Goal: Task Accomplishment & Management: Manage account settings

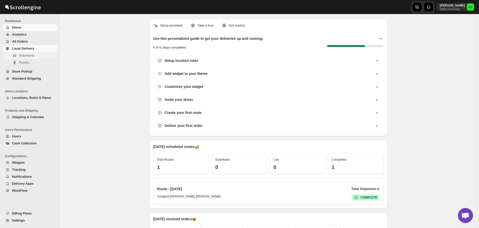
click at [26, 56] on span "Shipments" at bounding box center [26, 56] width 15 height 4
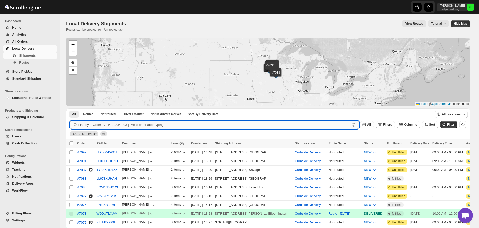
click at [123, 126] on input "text" at bounding box center [229, 125] width 242 height 8
type input "7080,7087,7092"
click at [70, 109] on button "Submit" at bounding box center [77, 111] width 14 height 5
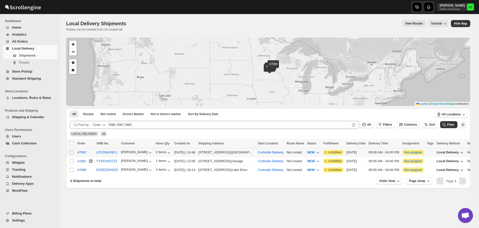
click at [72, 152] on input "Select shipment" at bounding box center [71, 153] width 4 height 4
checkbox input "true"
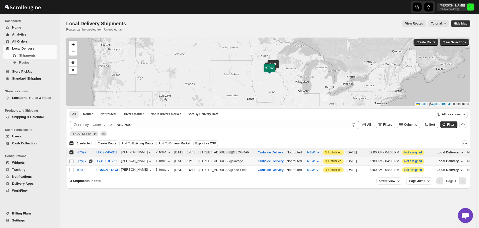
click at [71, 160] on input "Select shipment" at bounding box center [71, 161] width 4 height 4
checkbox input "true"
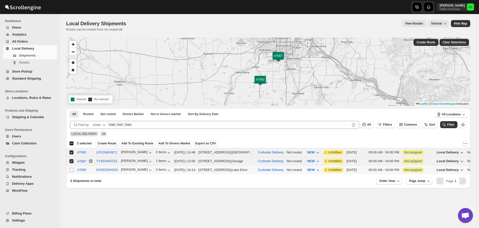
click at [71, 170] on input "Select shipment" at bounding box center [71, 170] width 4 height 4
checkbox input "true"
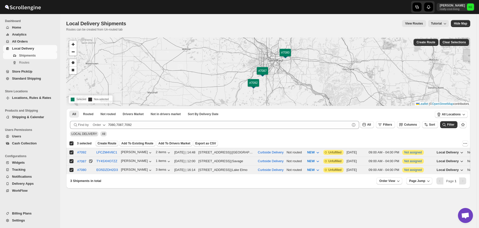
click at [108, 143] on span "Create Route" at bounding box center [107, 144] width 19 height 4
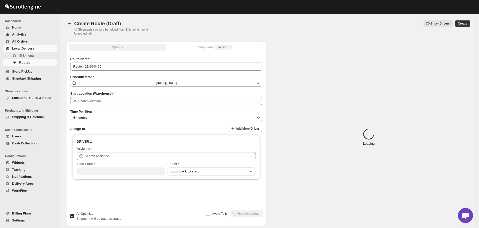
type input "Curbside Delivery"
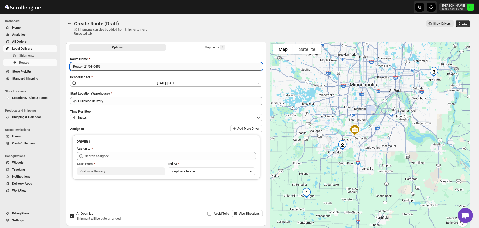
click at [120, 67] on input "Route - 21/08-0456" at bounding box center [166, 67] width 192 height 8
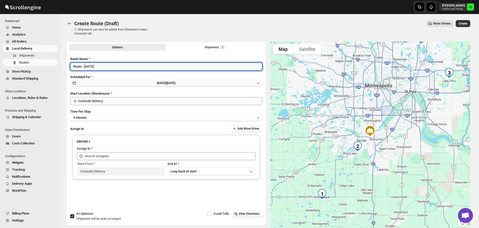
type input "Route - [DATE]"
click at [260, 84] on icon "button" at bounding box center [258, 83] width 5 height 5
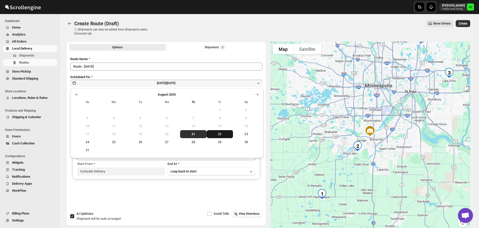
click at [220, 135] on span "22" at bounding box center [220, 134] width 23 height 4
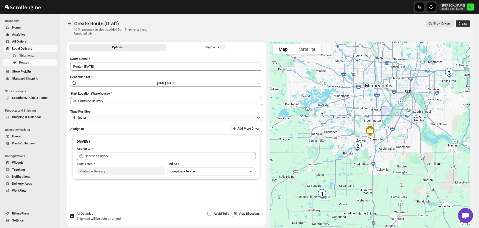
click at [260, 118] on icon "button" at bounding box center [258, 117] width 5 height 5
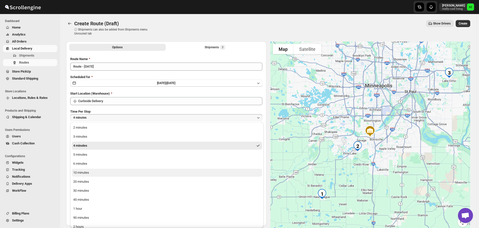
click at [86, 174] on div "10 minutes" at bounding box center [81, 173] width 16 height 5
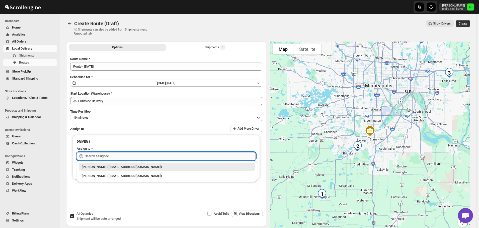
click at [208, 157] on input "text" at bounding box center [170, 156] width 171 height 8
click at [109, 177] on div "[PERSON_NAME] ([EMAIL_ADDRESS][DOMAIN_NAME])" at bounding box center [167, 176] width 170 height 5
type input "[PERSON_NAME] ([EMAIL_ADDRESS][DOMAIN_NAME])"
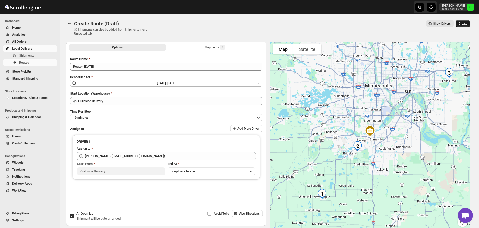
click at [466, 25] on span "Create" at bounding box center [463, 24] width 9 height 4
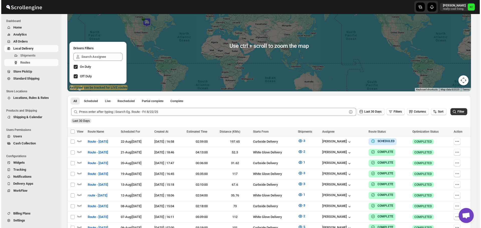
scroll to position [50, 0]
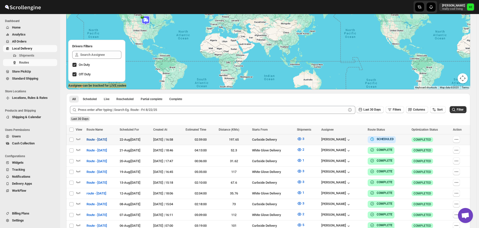
click at [101, 140] on span "Route - [DATE]" at bounding box center [97, 139] width 21 height 5
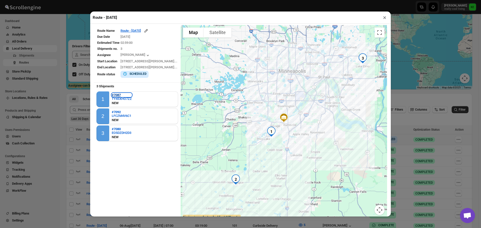
click at [118, 97] on b "#7087" at bounding box center [116, 95] width 9 height 4
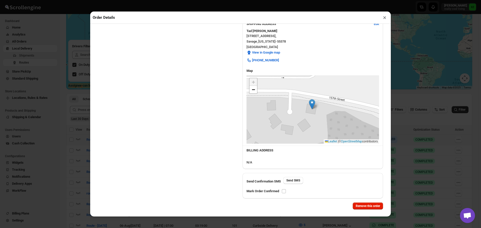
scroll to position [140, 0]
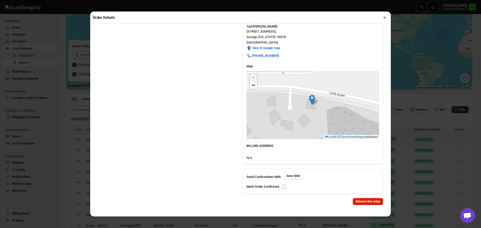
click at [284, 187] on input "checkbox" at bounding box center [284, 187] width 4 height 4
checkbox input "true"
click at [385, 20] on button "×" at bounding box center [384, 17] width 7 height 7
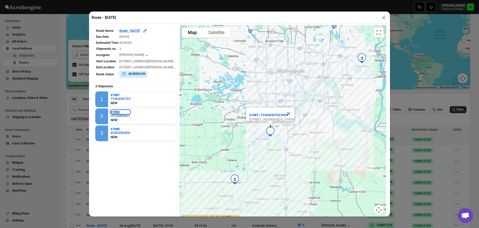
click at [112, 113] on b "#7092" at bounding box center [115, 112] width 9 height 4
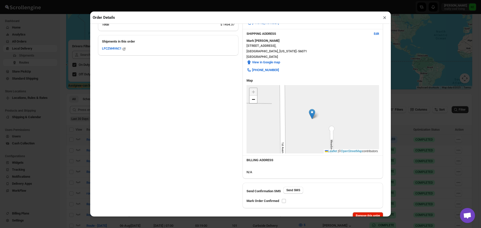
scroll to position [141, 0]
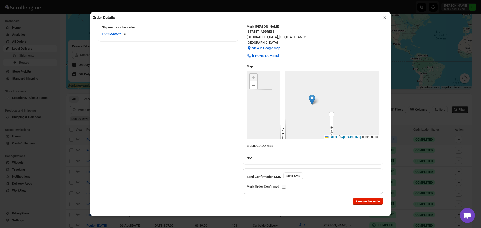
click at [284, 187] on input "checkbox" at bounding box center [284, 187] width 4 height 4
checkbox input "true"
click at [385, 20] on button "×" at bounding box center [384, 17] width 7 height 7
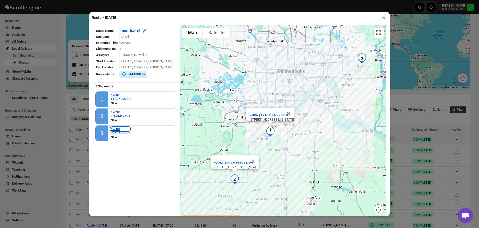
click at [118, 130] on b "#7080" at bounding box center [115, 129] width 9 height 4
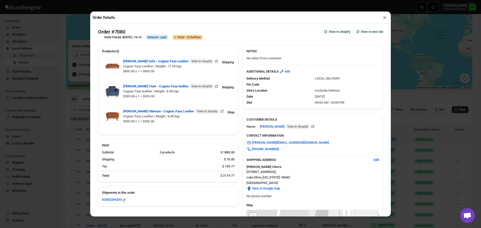
scroll to position [0, 0]
click at [385, 18] on button "×" at bounding box center [384, 17] width 7 height 7
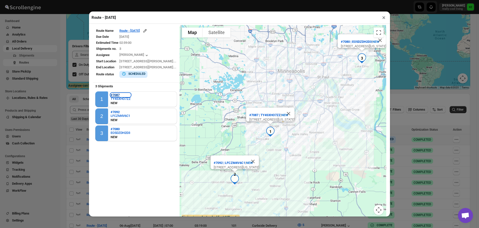
click at [121, 94] on button "#7087" at bounding box center [121, 95] width 20 height 4
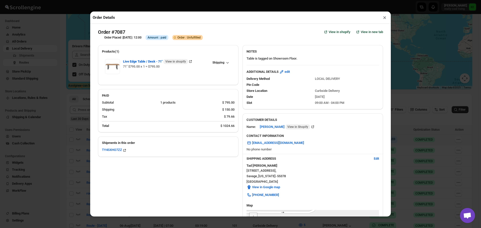
checkbox input "true"
click at [286, 74] on span "edit" at bounding box center [287, 71] width 5 height 5
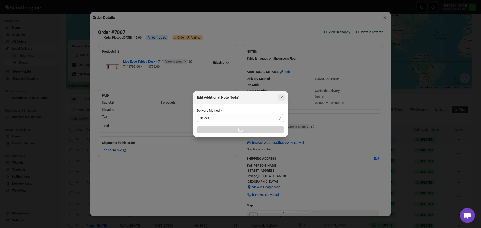
select select "LOCAL_DELIVERY"
select select "LOCATION_BASES"
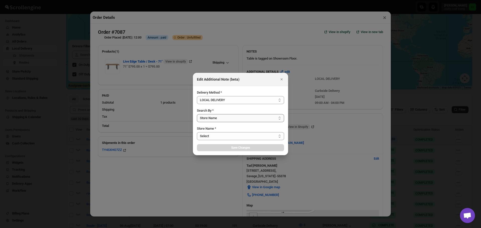
select select "656744df154a64d9bb065b6d"
select select "[DATE]"
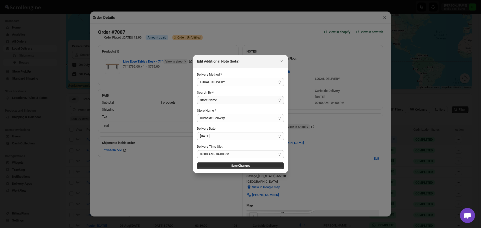
click at [280, 100] on select "Select Store Name Zip/Postal Code" at bounding box center [240, 100] width 87 height 8
click at [280, 155] on select "Select 09:00 AM - 04:00 PM 09:00 AM - 11:00 AM 10:00 AM - 12:00 PM 11:00 AM - 0…" at bounding box center [240, 154] width 87 height 8
select select "673ffc4d35296b8d311f7cd5"
click at [197, 150] on select "Select 09:00 AM - 04:00 PM 09:00 AM - 11:00 AM 10:00 AM - 12:00 PM 11:00 AM - 0…" at bounding box center [240, 154] width 87 height 8
click at [243, 167] on span "Save Changes" at bounding box center [240, 166] width 19 height 4
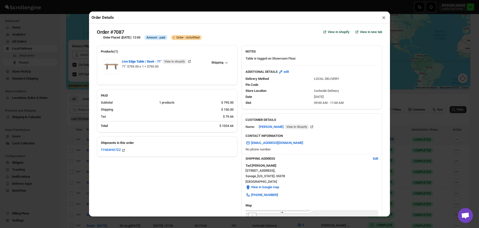
click at [385, 19] on button "×" at bounding box center [383, 17] width 7 height 7
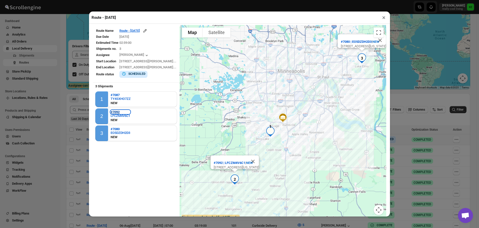
click at [117, 113] on b "#7092" at bounding box center [115, 112] width 9 height 4
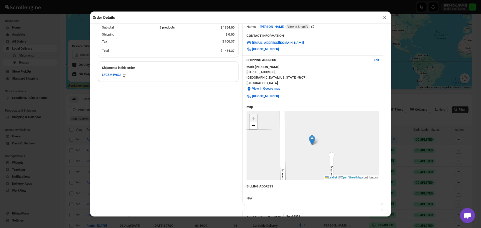
checkbox input "true"
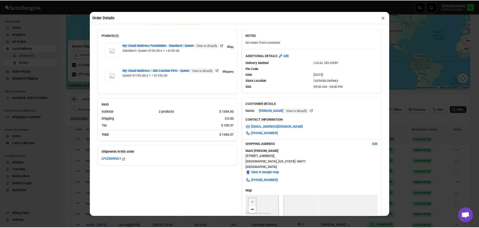
scroll to position [16, 0]
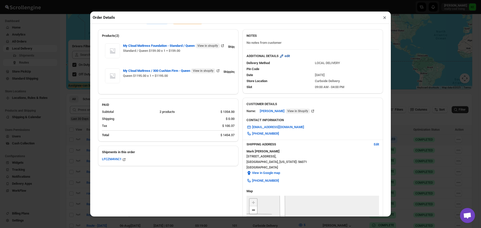
click at [288, 58] on span "edit" at bounding box center [287, 56] width 5 height 5
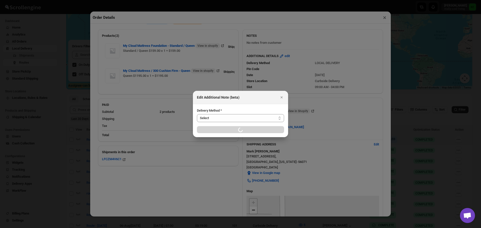
select select "LOCAL_DELIVERY"
select select "LOCATION_BASES"
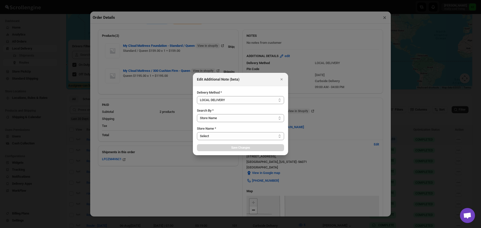
select select "656744df154a64d9bb065b6d"
select select "[DATE]"
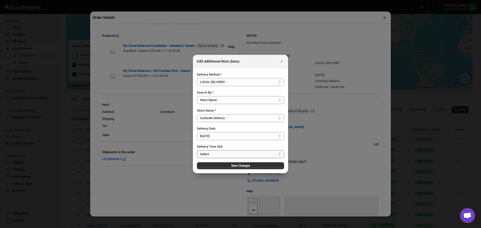
click at [281, 154] on select "Select 09:00 AM - 04:00 PM 09:00 AM - 11:00 AM 10:00 AM - 12:00 PM 11:00 AM - 0…" at bounding box center [240, 154] width 87 height 8
select select "673ffc4d35296b8d311f7cd6"
click at [197, 150] on select "Select 09:00 AM - 04:00 PM 09:00 AM - 11:00 AM 10:00 AM - 12:00 PM 11:00 AM - 0…" at bounding box center [240, 154] width 87 height 8
click at [246, 165] on span "Save Changes" at bounding box center [240, 166] width 19 height 4
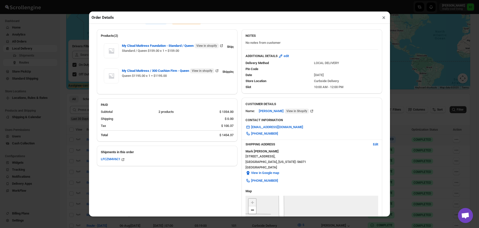
click at [384, 19] on button "×" at bounding box center [383, 17] width 7 height 7
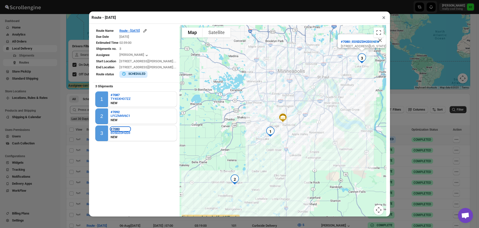
click at [118, 131] on b "#7080" at bounding box center [115, 129] width 9 height 4
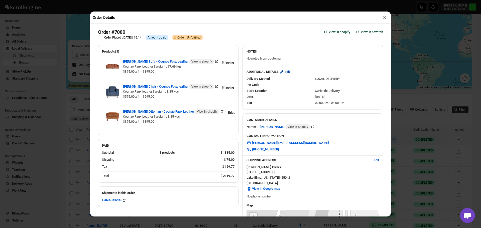
click at [288, 73] on span "edit" at bounding box center [287, 71] width 5 height 5
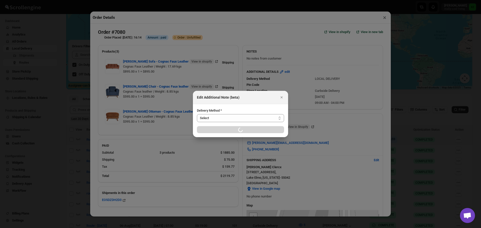
select select "LOCAL_DELIVERY"
select select "LOCATION_BASES"
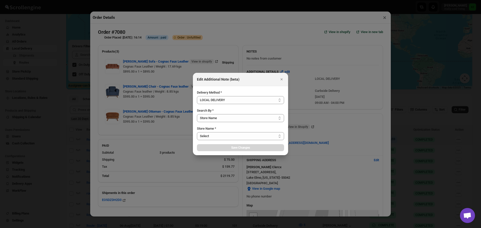
select select "656744df154a64d9bb065b6d"
select select "[DATE]"
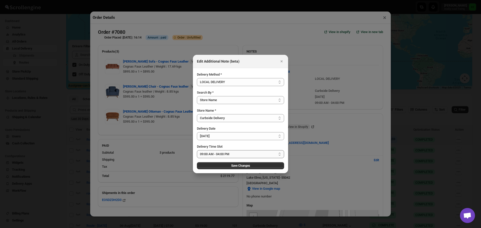
click at [281, 155] on select "Select 09:00 AM - 04:00 PM 09:00 AM - 11:00 AM 10:00 AM - 12:00 PM 11:00 AM - 0…" at bounding box center [240, 154] width 87 height 8
select select "673ffc4d35296b8d311f7cd6"
click at [197, 150] on select "Select 09:00 AM - 04:00 PM 09:00 AM - 11:00 AM 10:00 AM - 12:00 PM 11:00 AM - 0…" at bounding box center [240, 154] width 87 height 8
click at [248, 166] on span "Save Changes" at bounding box center [240, 166] width 19 height 4
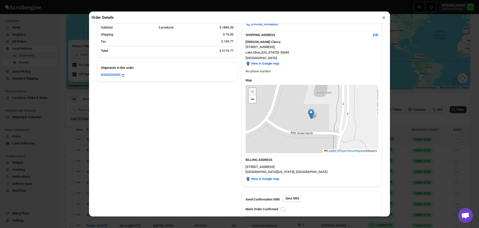
scroll to position [148, 0]
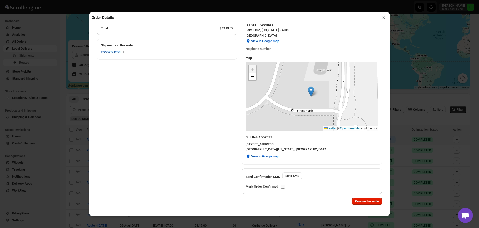
click at [282, 186] on input "checkbox" at bounding box center [283, 187] width 4 height 4
checkbox input "true"
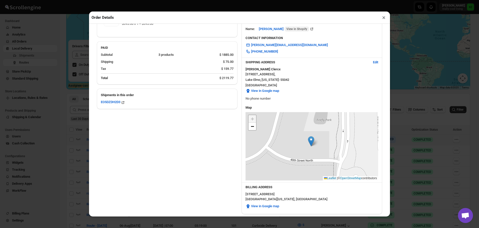
scroll to position [98, 0]
click at [383, 21] on button "×" at bounding box center [383, 17] width 7 height 7
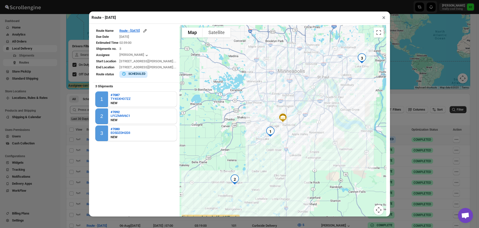
click at [384, 20] on button "×" at bounding box center [383, 17] width 7 height 7
